Goal: Book appointment/travel/reservation

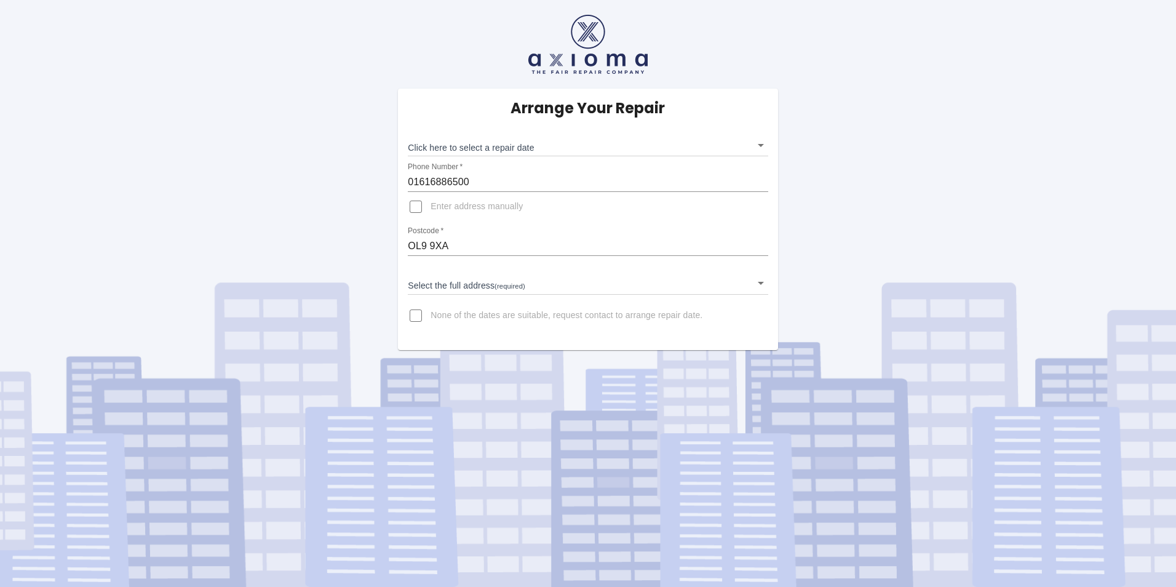
click at [762, 144] on body "Arrange Your Repair Click here to select a repair date ​ Phone Number   * 01616…" at bounding box center [588, 293] width 1176 height 587
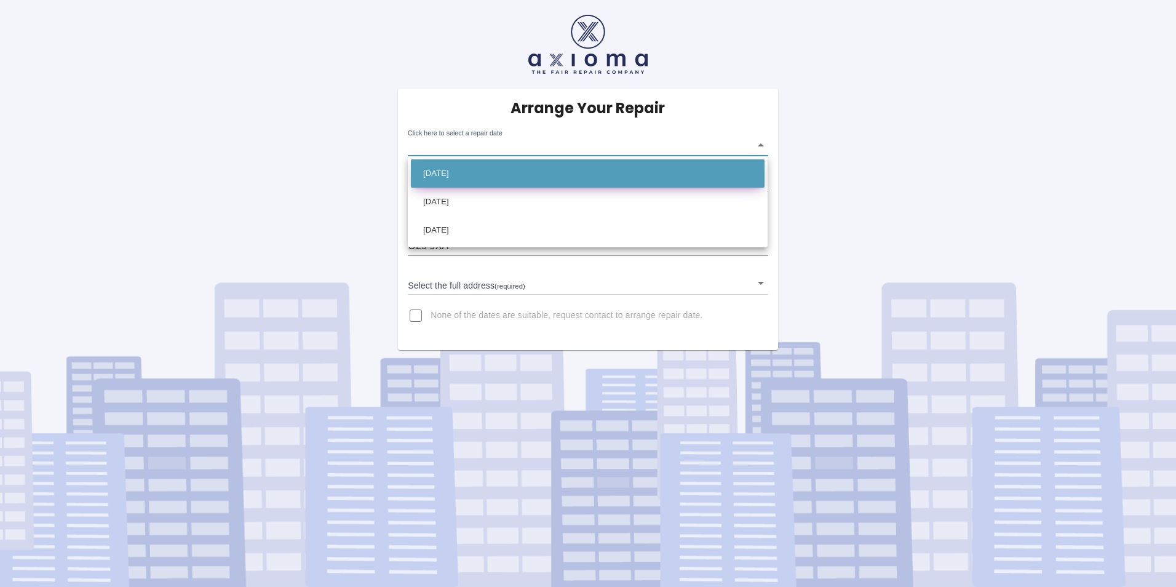
click at [647, 169] on li "[DATE]" at bounding box center [588, 173] width 354 height 28
type input "[DATE]T00:00:00.000Z"
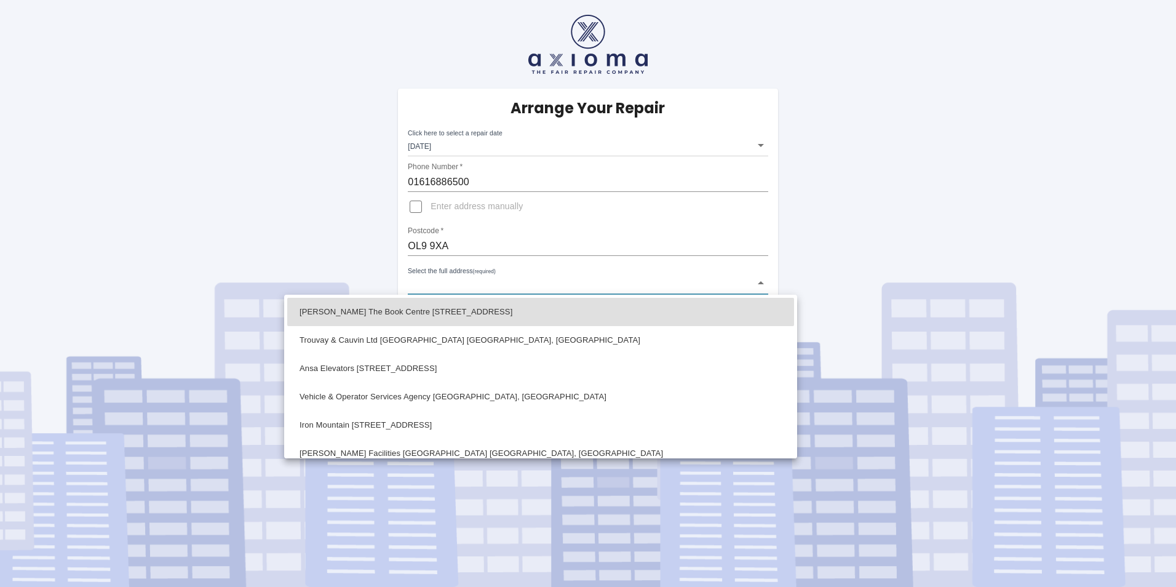
click at [538, 279] on body "Arrange Your Repair Click here to select a repair date Wed Sep 17 2025 2025-09-…" at bounding box center [588, 293] width 1176 height 587
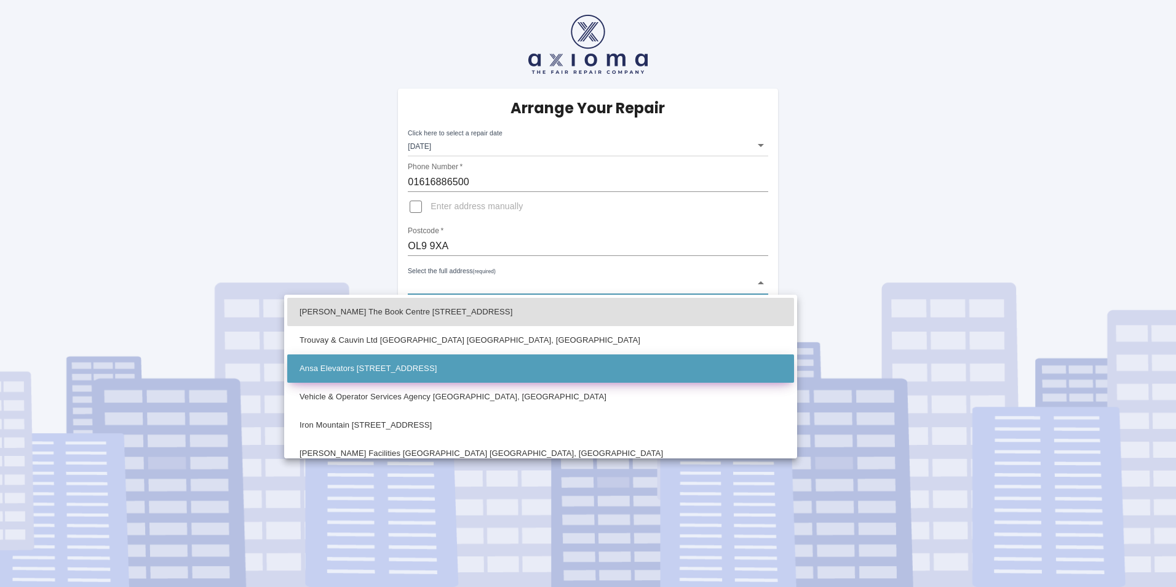
click at [634, 371] on li "Ansa Elevators Unit 21 Broadgate, Oldham Broadway Business Park Chadderton, Old…" at bounding box center [540, 368] width 507 height 28
type input "Ansa Elevators Unit 21 Broadgate, Oldham Broadway Business Park Chadderton, Old…"
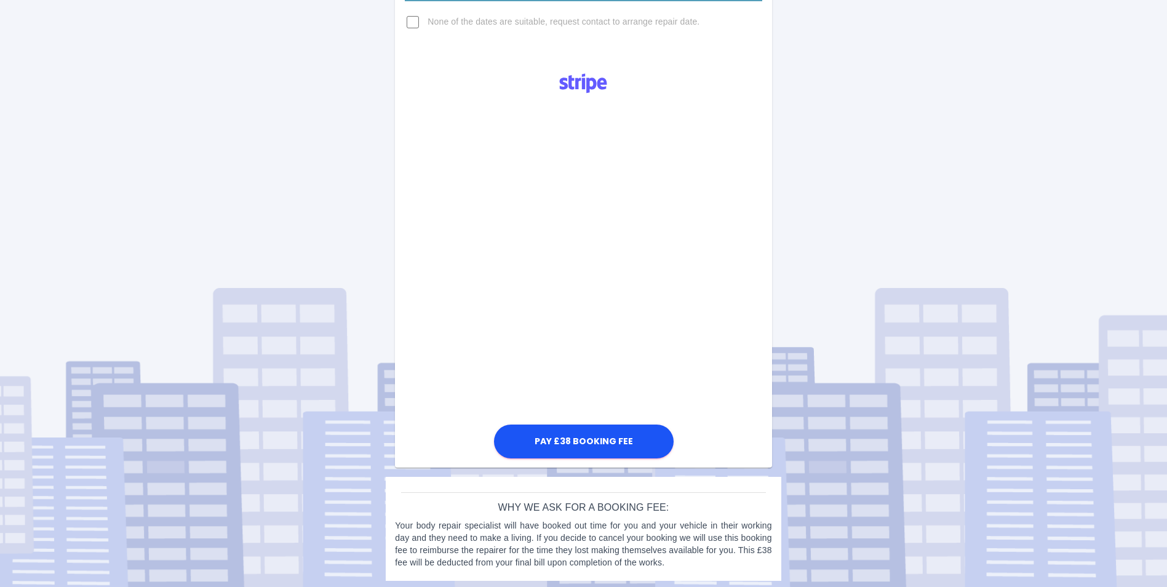
scroll to position [297, 0]
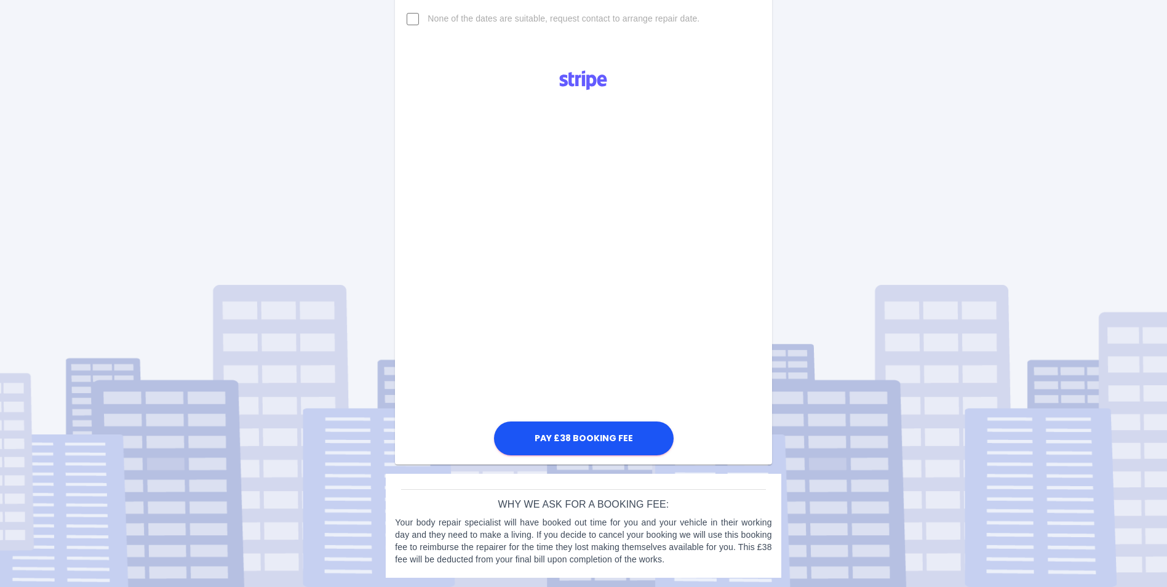
click at [794, 235] on div "Arrange Your Repair Click here to select a repair date Wed Sep 17 2025 2025-09-…" at bounding box center [583, 144] width 1185 height 883
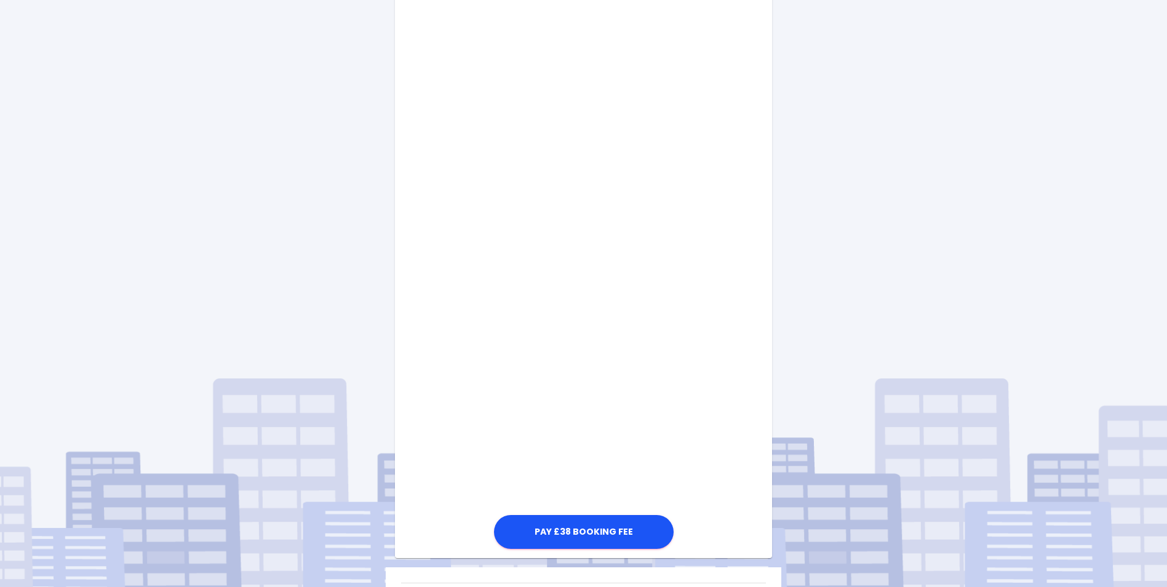
scroll to position [420, 0]
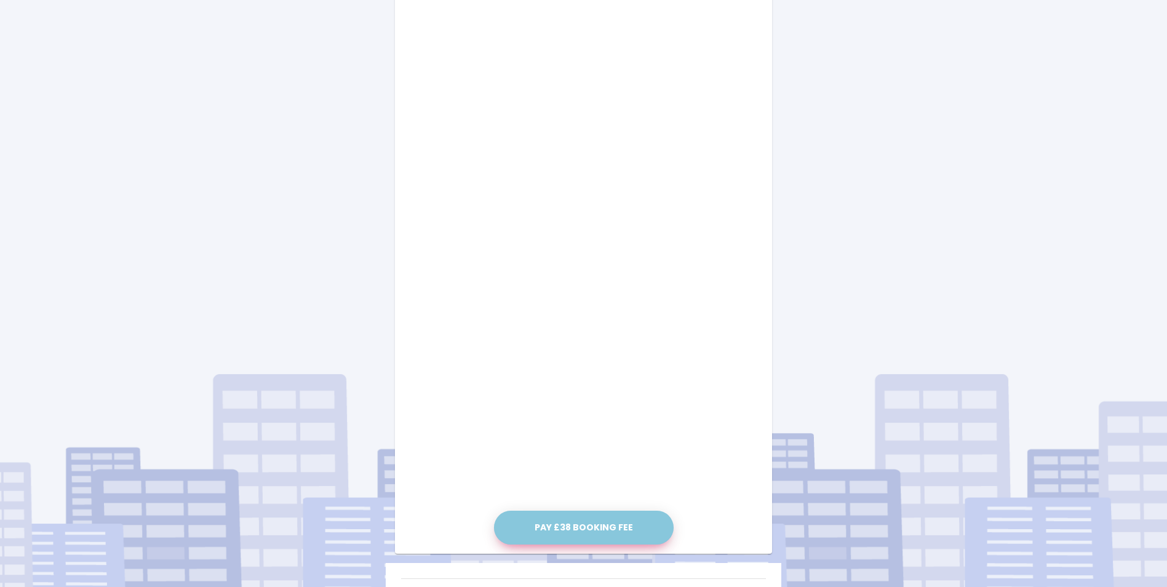
click at [608, 528] on button "Pay £38 Booking Fee" at bounding box center [584, 528] width 180 height 34
